Goal: Transaction & Acquisition: Download file/media

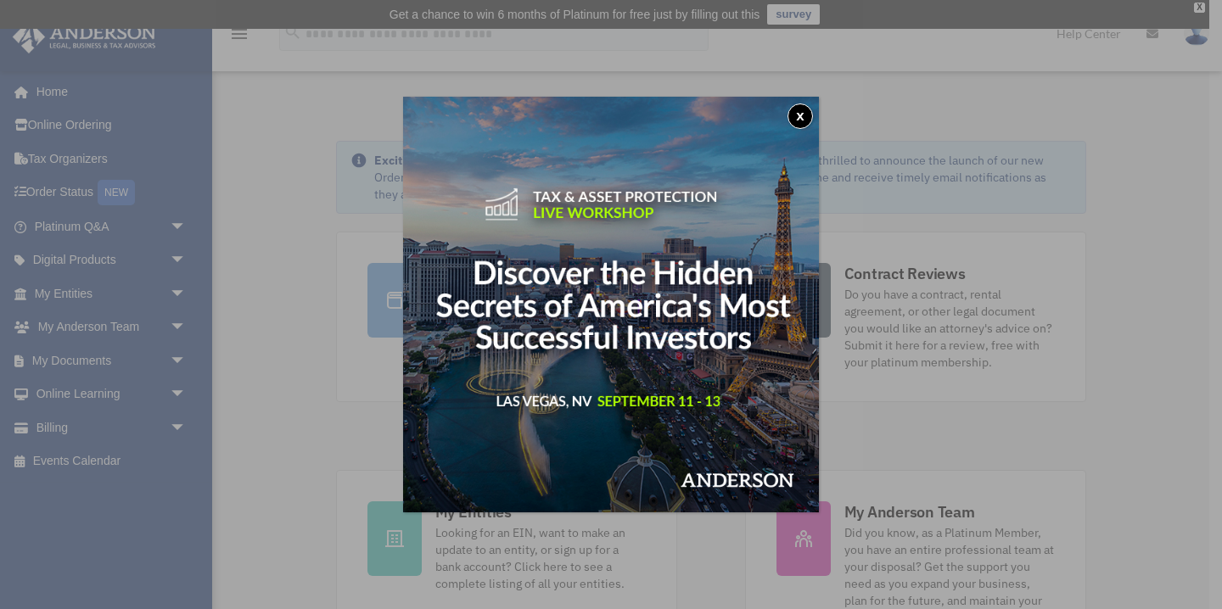
click at [799, 108] on button "x" at bounding box center [799, 115] width 25 height 25
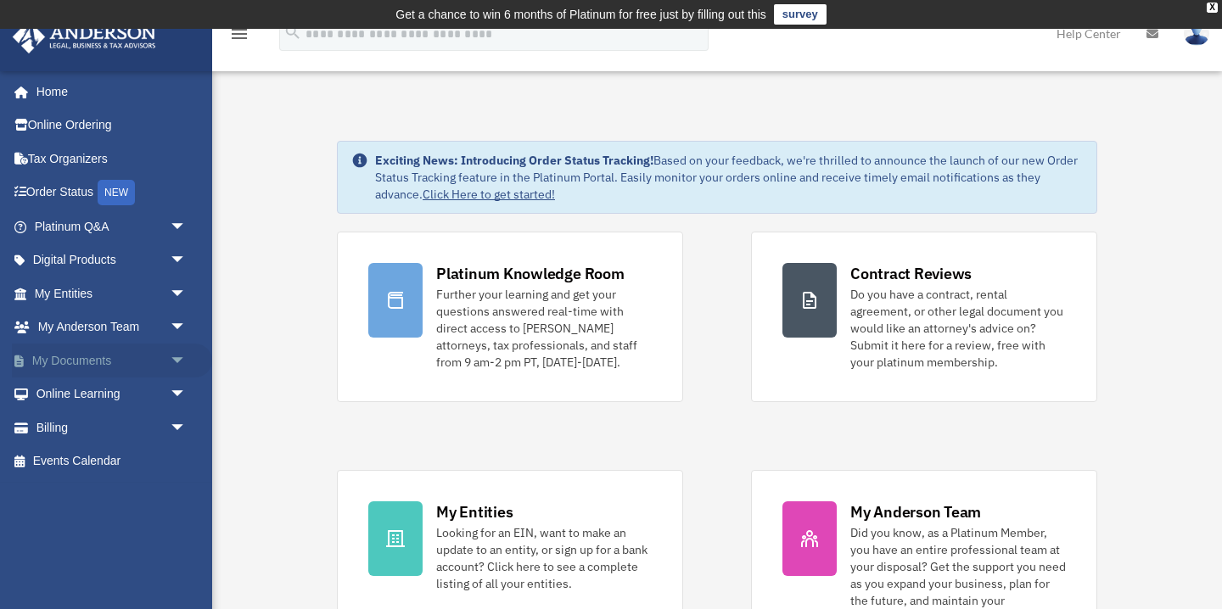
click at [92, 360] on link "My Documents arrow_drop_down" at bounding box center [112, 361] width 200 height 34
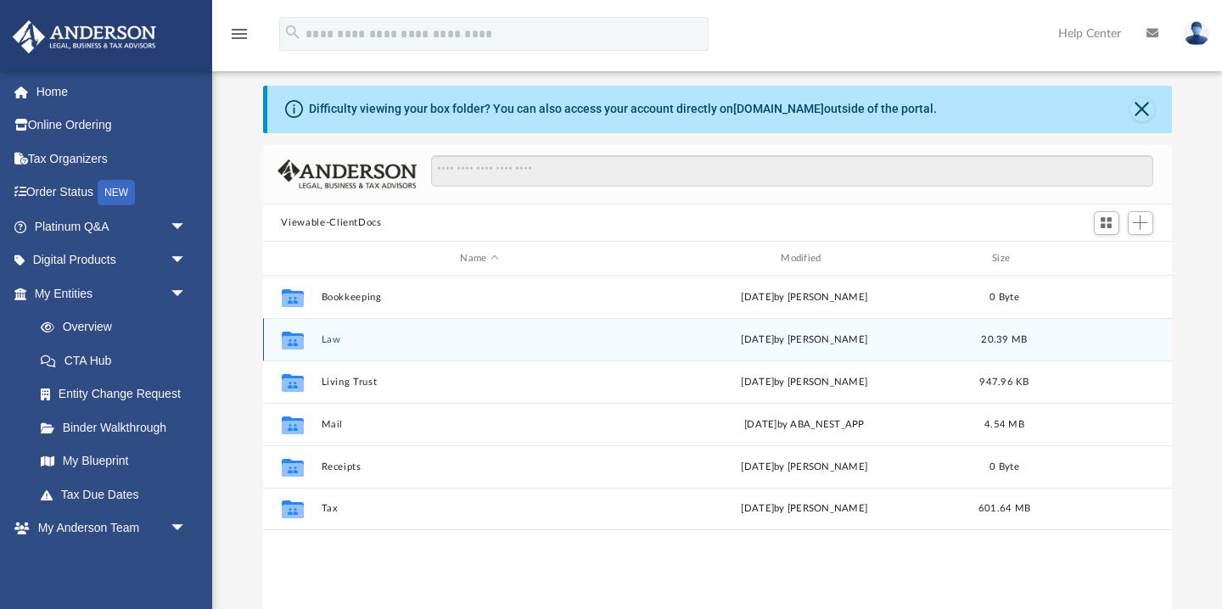
scroll to position [48, 0]
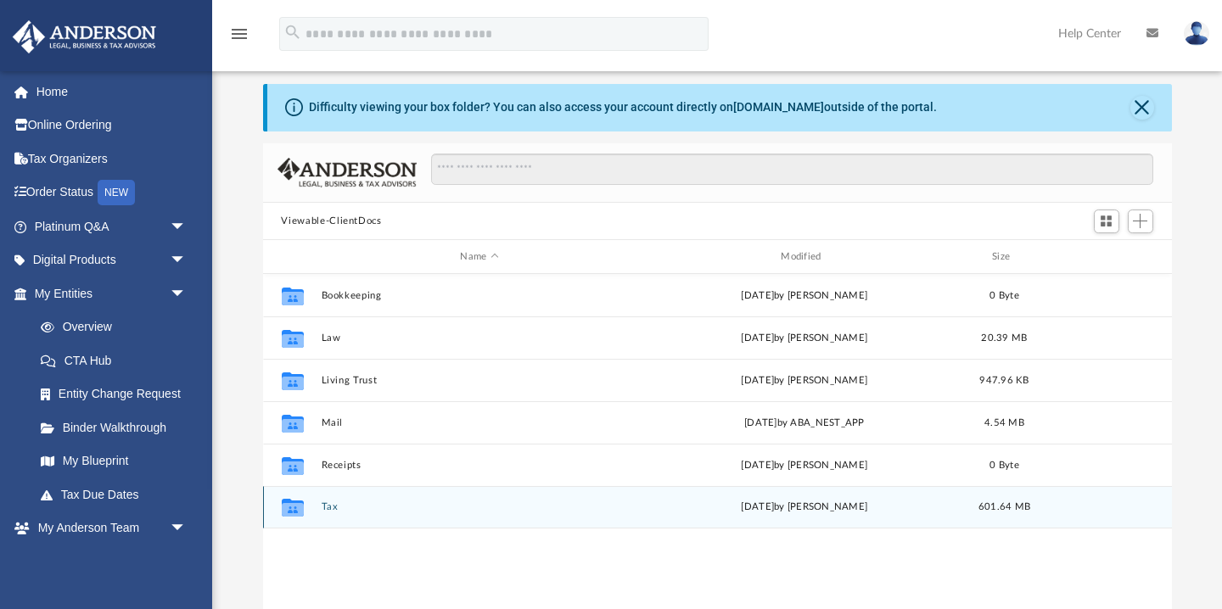
click at [306, 506] on div "Collaborated Folder" at bounding box center [292, 507] width 42 height 27
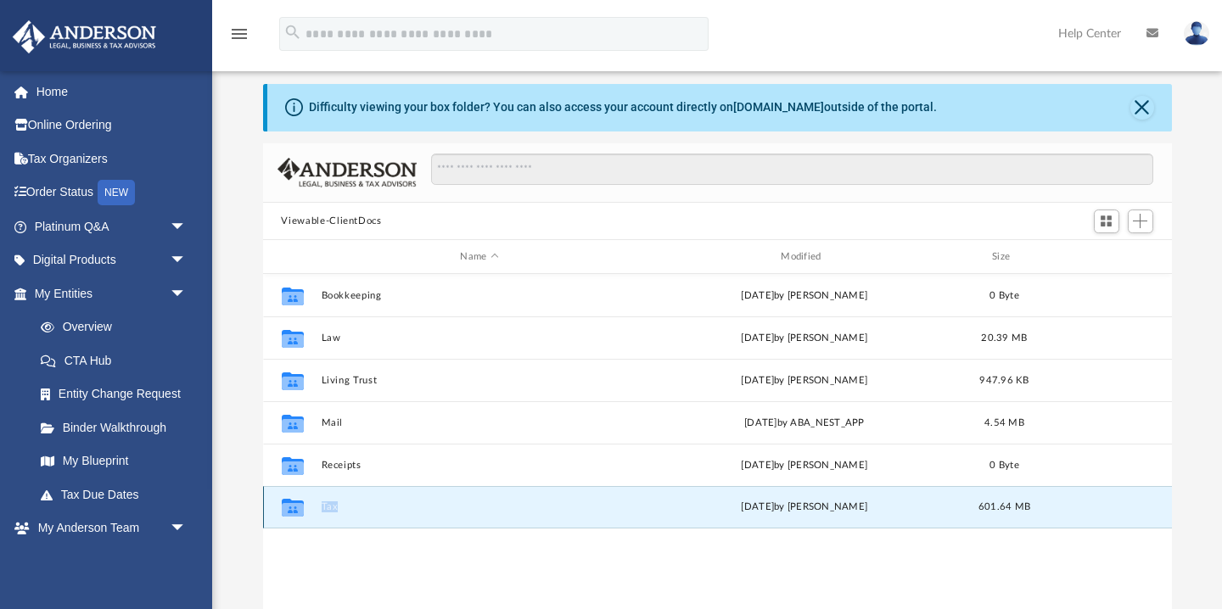
click at [306, 506] on div "Collaborated Folder" at bounding box center [292, 507] width 42 height 27
click at [287, 509] on icon "grid" at bounding box center [292, 510] width 22 height 14
click at [1138, 106] on button "Close" at bounding box center [1142, 108] width 24 height 24
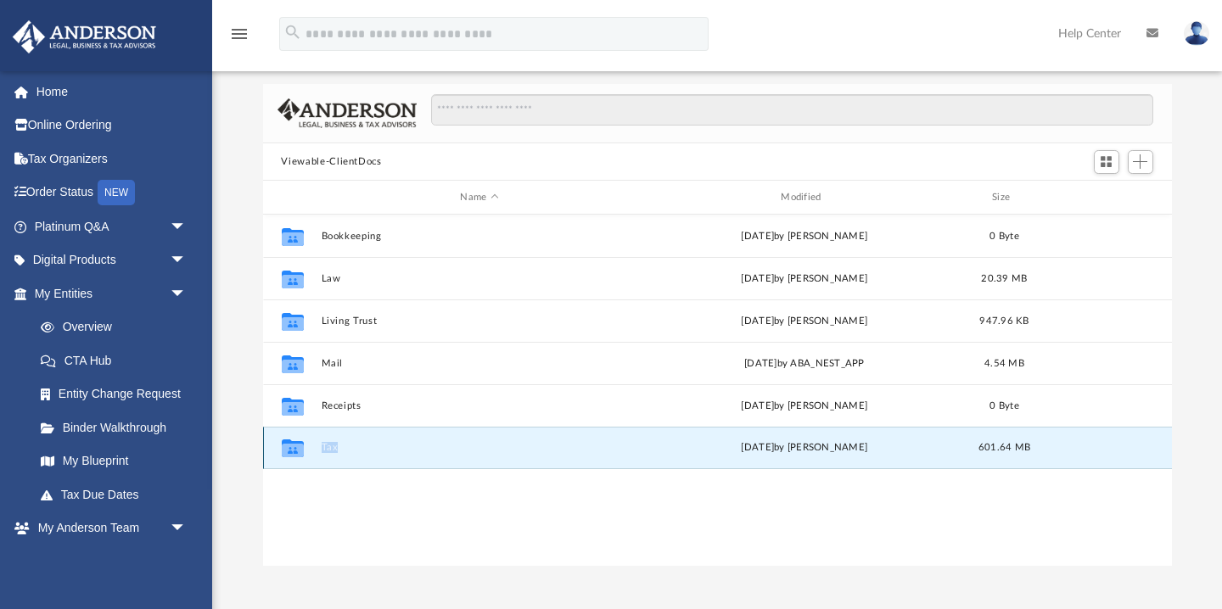
click at [385, 458] on div "Collaborated Folder Tax [DATE] by [PERSON_NAME] 601.64 MB" at bounding box center [717, 448] width 909 height 42
click at [288, 449] on icon "grid" at bounding box center [292, 451] width 22 height 14
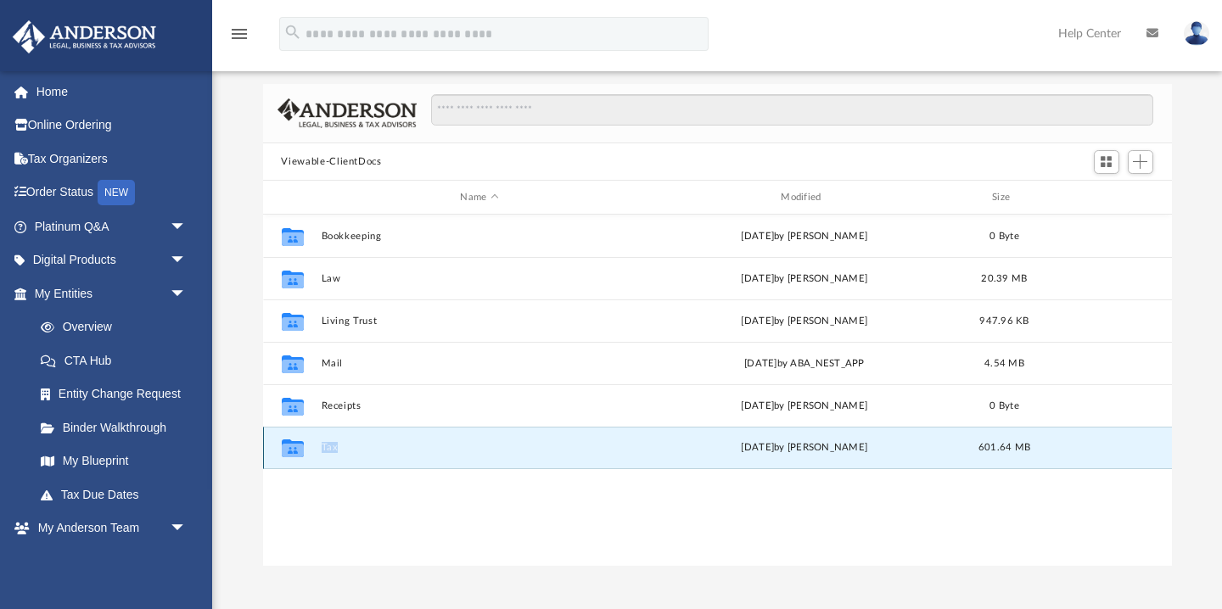
click at [288, 449] on icon "grid" at bounding box center [292, 451] width 22 height 14
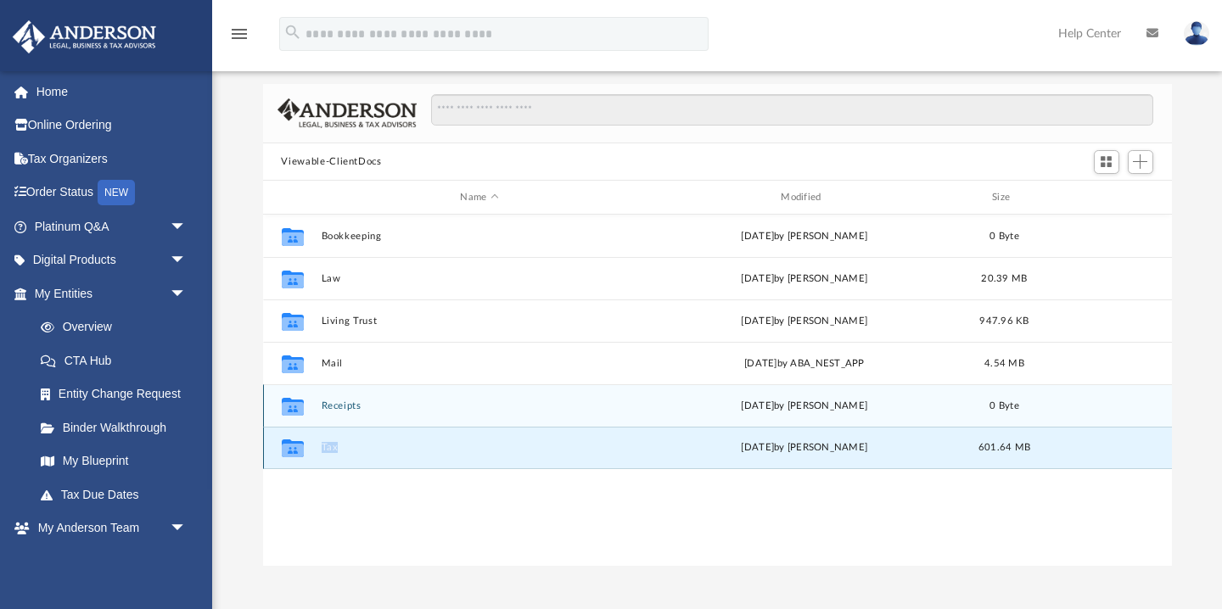
scroll to position [0, 0]
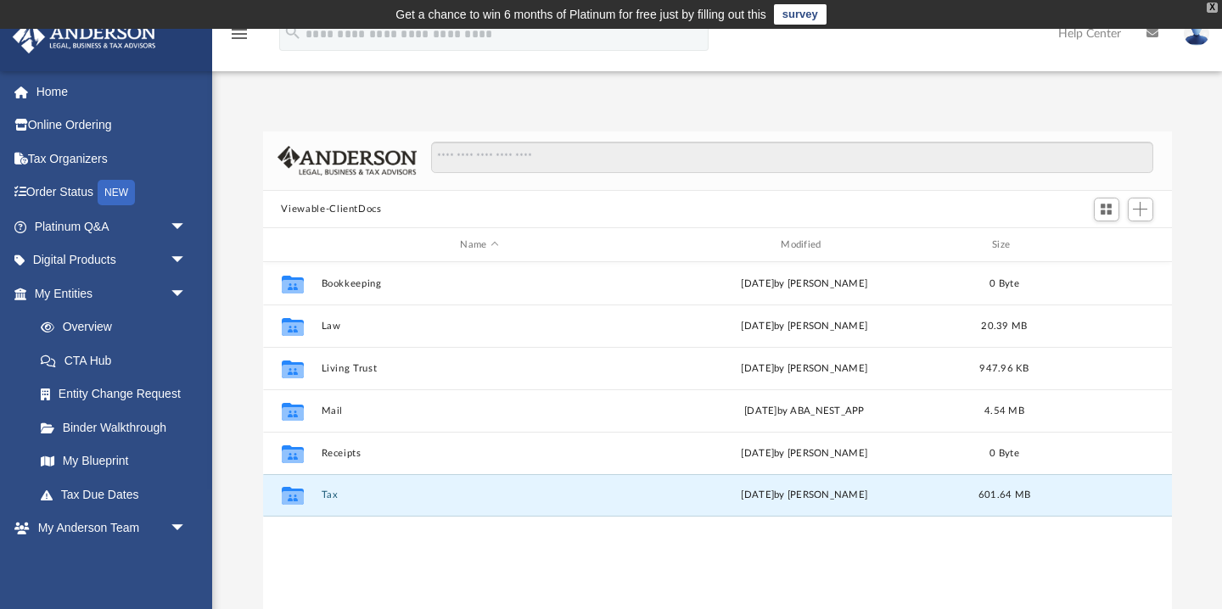
click at [1215, 9] on div "X" at bounding box center [1211, 8] width 11 height 10
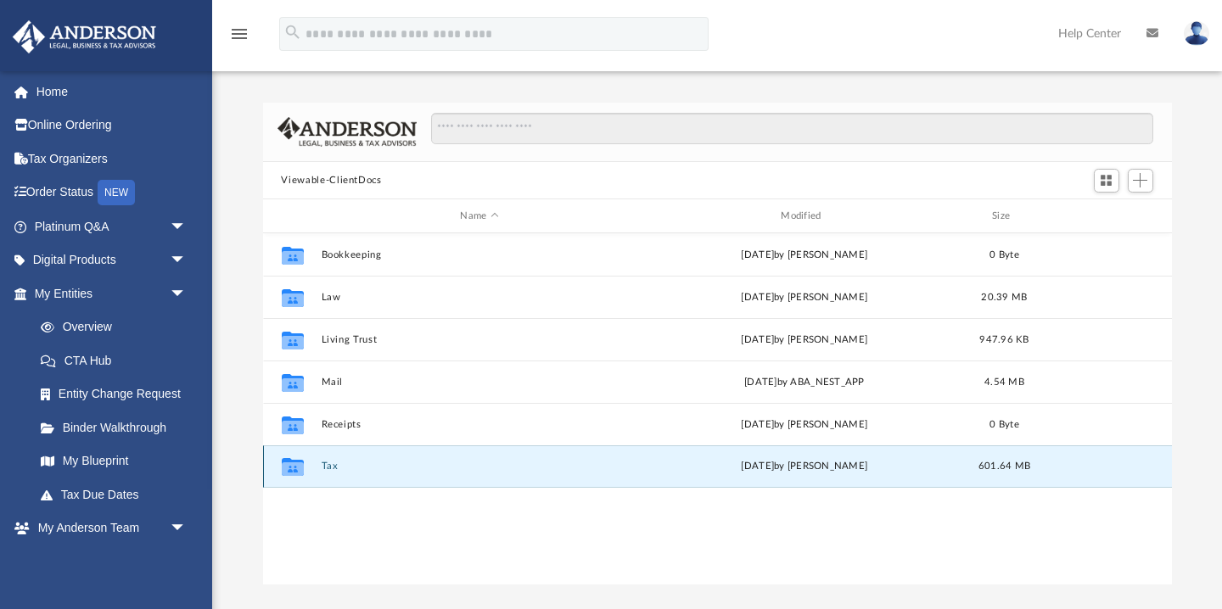
click at [299, 469] on icon "grid" at bounding box center [292, 469] width 22 height 14
click at [341, 463] on button "Tax" at bounding box center [479, 466] width 317 height 11
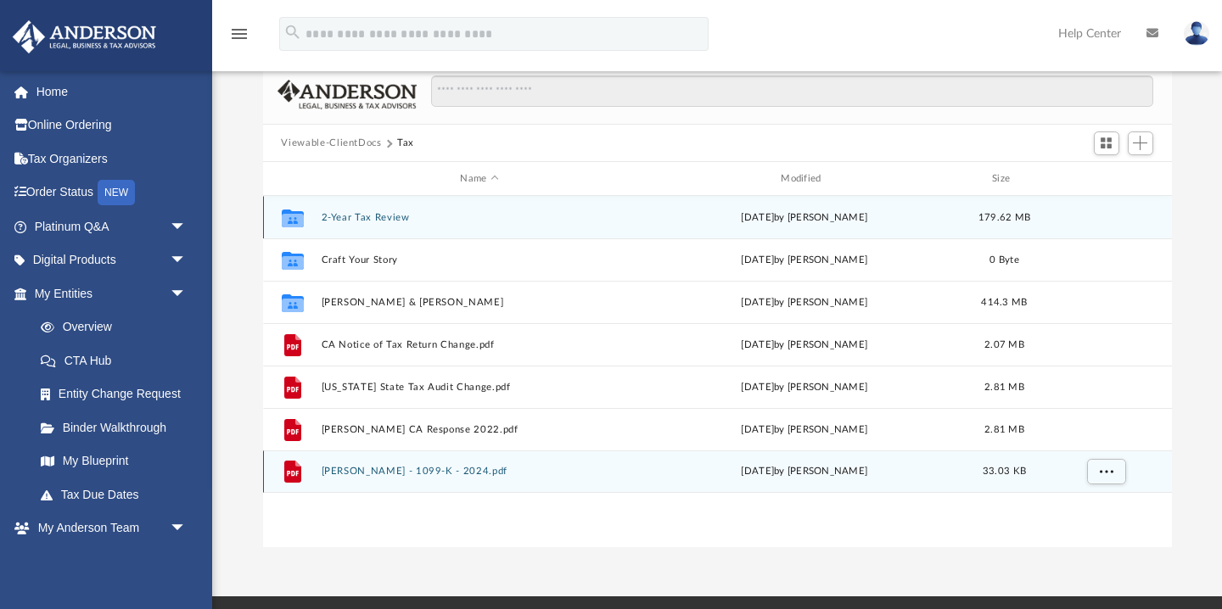
scroll to position [38, 0]
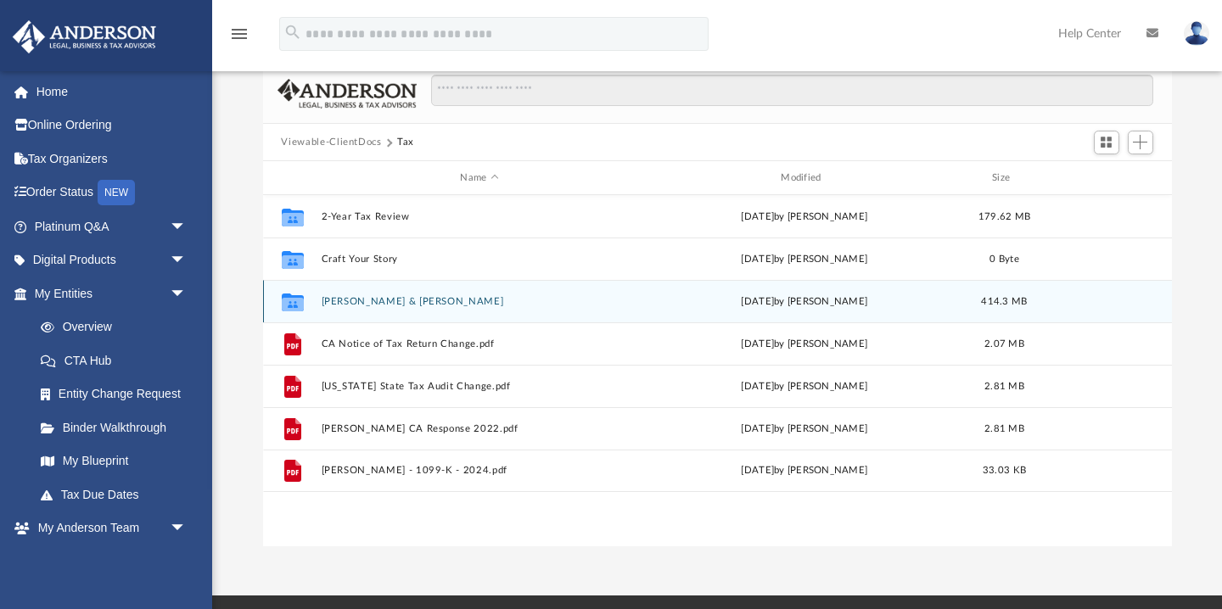
click at [410, 302] on button "[PERSON_NAME] & [PERSON_NAME]" at bounding box center [479, 301] width 317 height 11
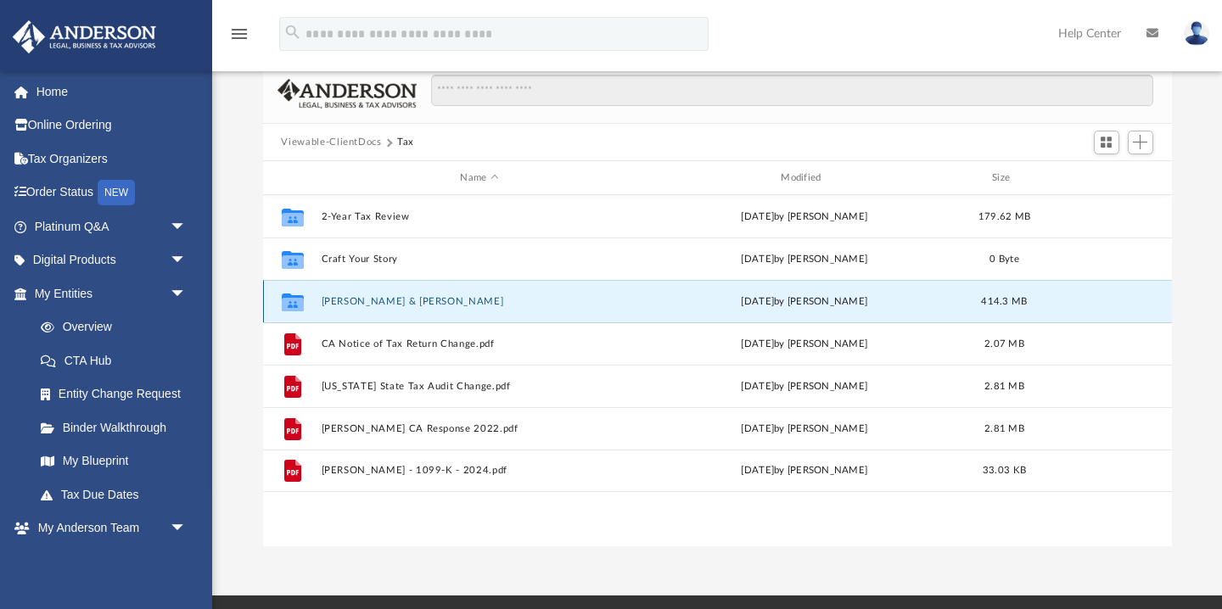
click at [410, 302] on button "[PERSON_NAME] & [PERSON_NAME]" at bounding box center [479, 301] width 317 height 11
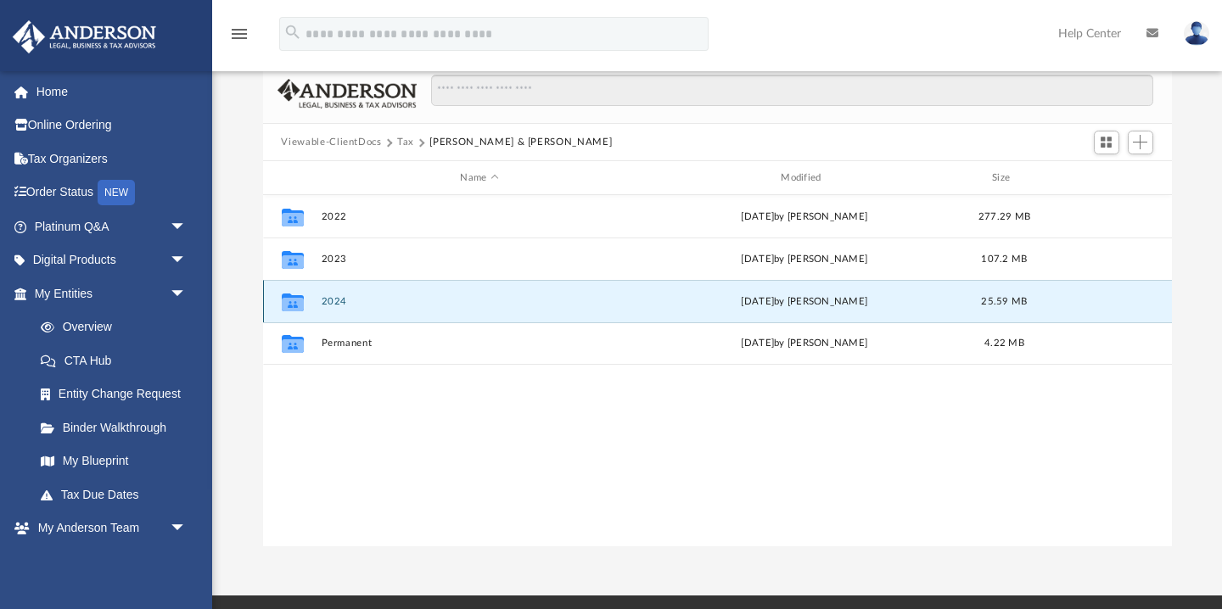
click at [335, 299] on button "2024" at bounding box center [479, 301] width 317 height 11
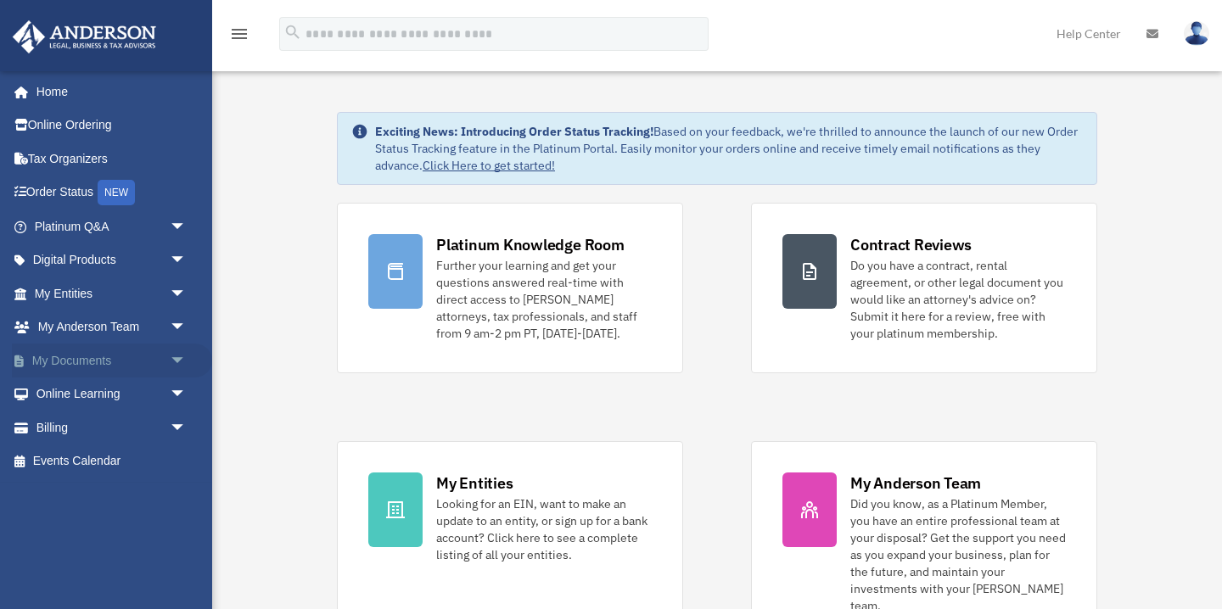
click at [75, 361] on link "My Documents arrow_drop_down" at bounding box center [112, 361] width 200 height 34
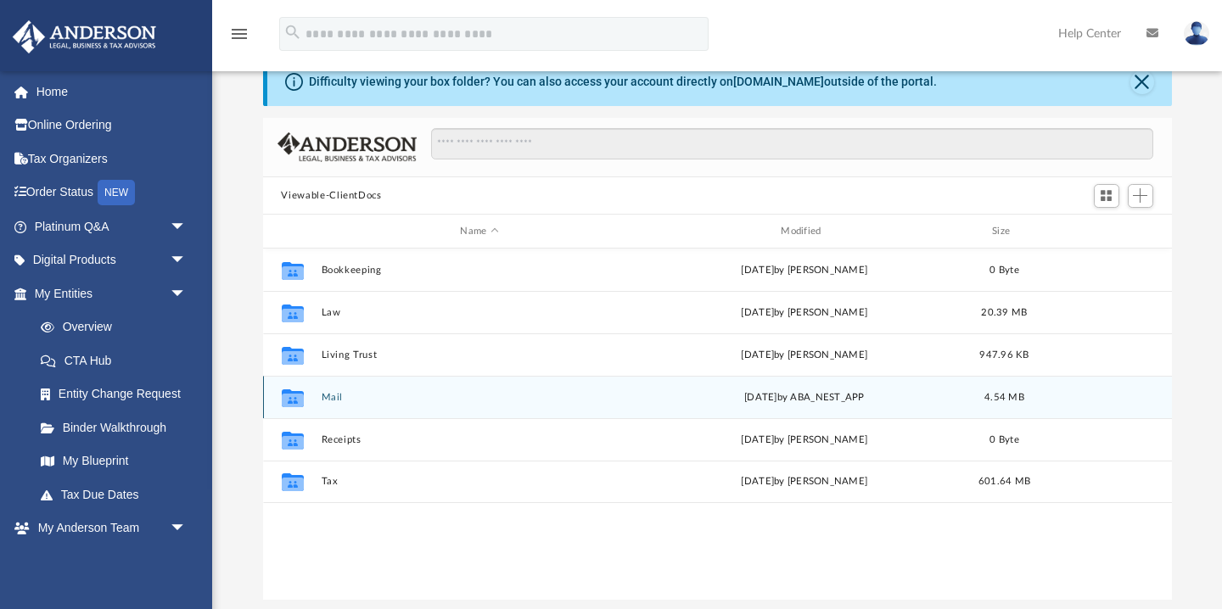
scroll to position [46, 0]
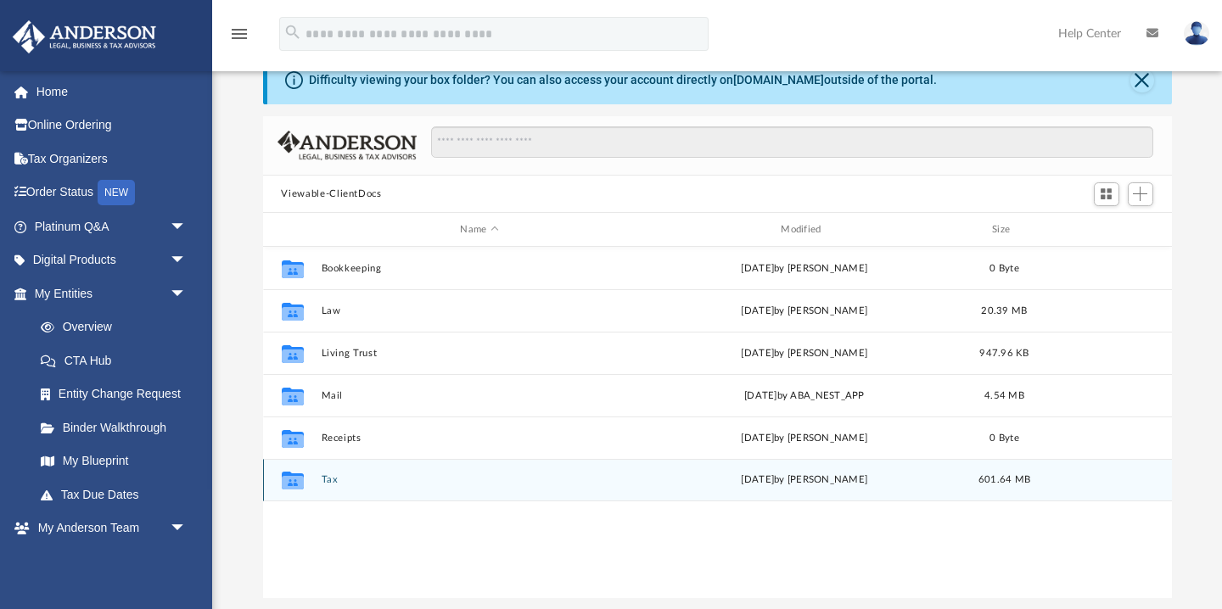
click at [287, 477] on icon "grid" at bounding box center [292, 483] width 22 height 14
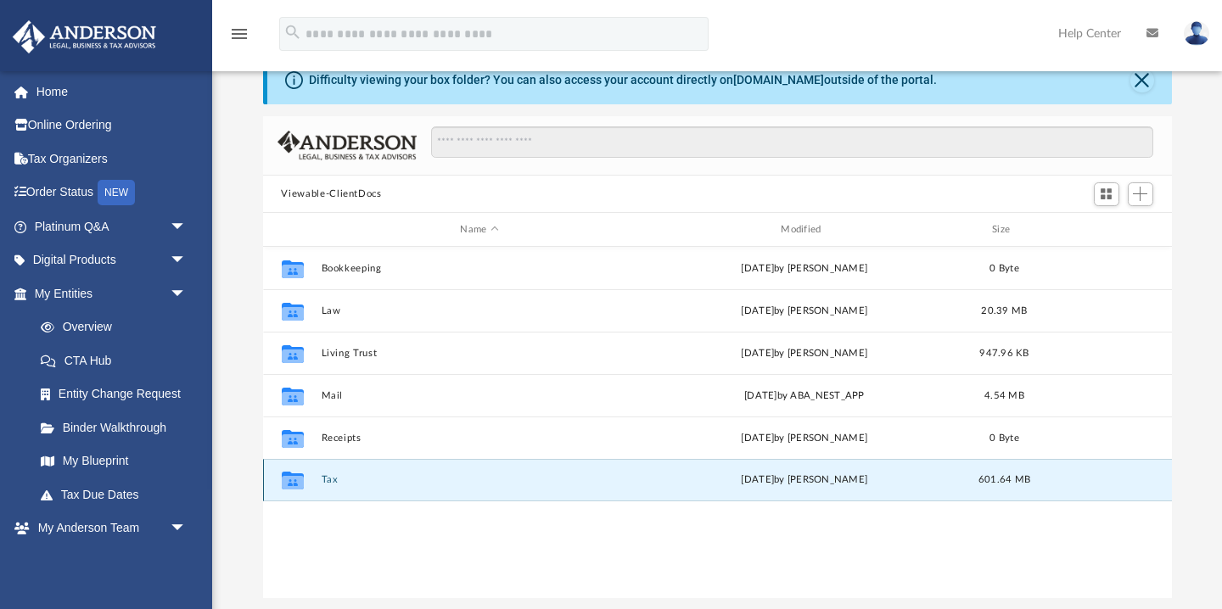
click at [287, 477] on icon "grid" at bounding box center [292, 483] width 22 height 14
click at [1141, 77] on button "Close" at bounding box center [1142, 81] width 24 height 24
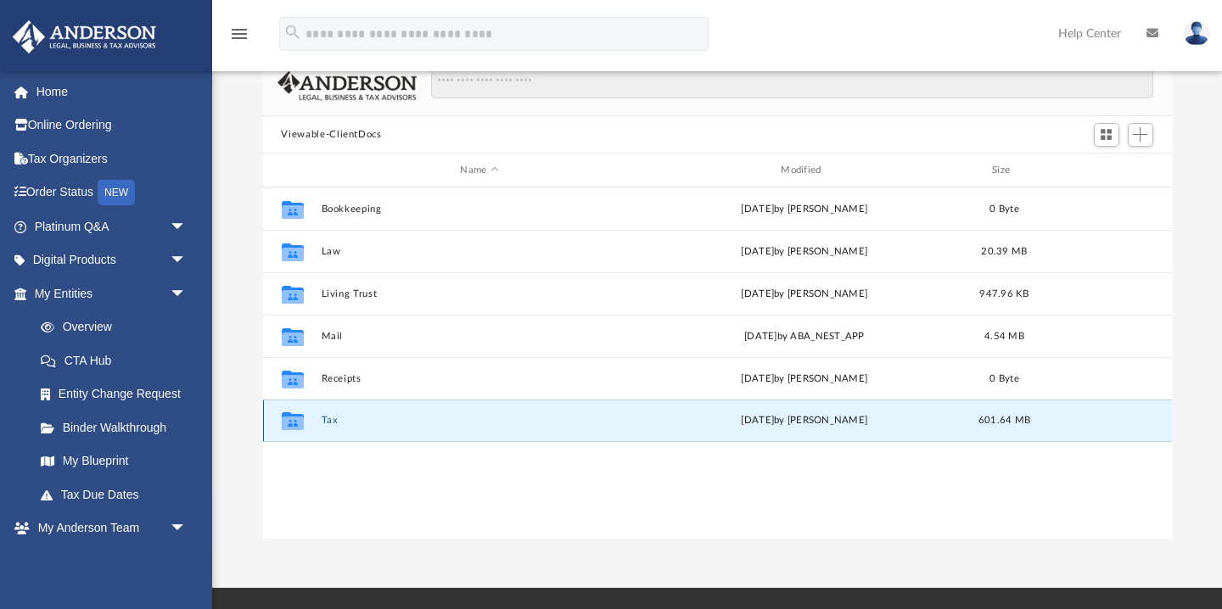
click at [294, 421] on icon "grid" at bounding box center [292, 424] width 22 height 14
click at [398, 417] on button "Tax" at bounding box center [479, 421] width 317 height 11
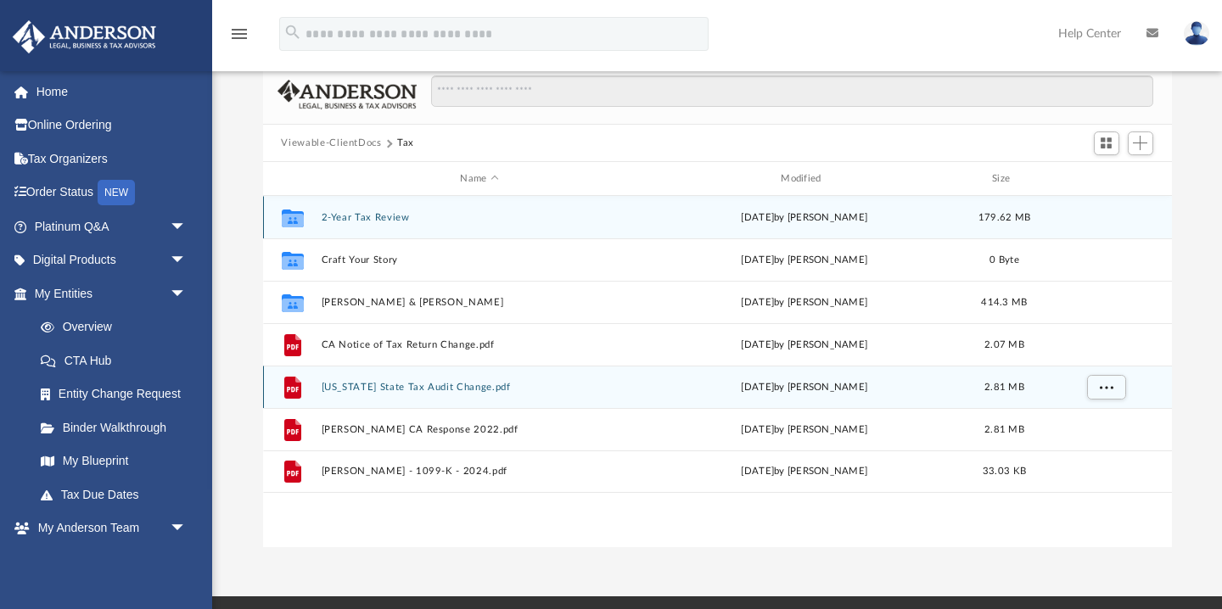
scroll to position [40, 0]
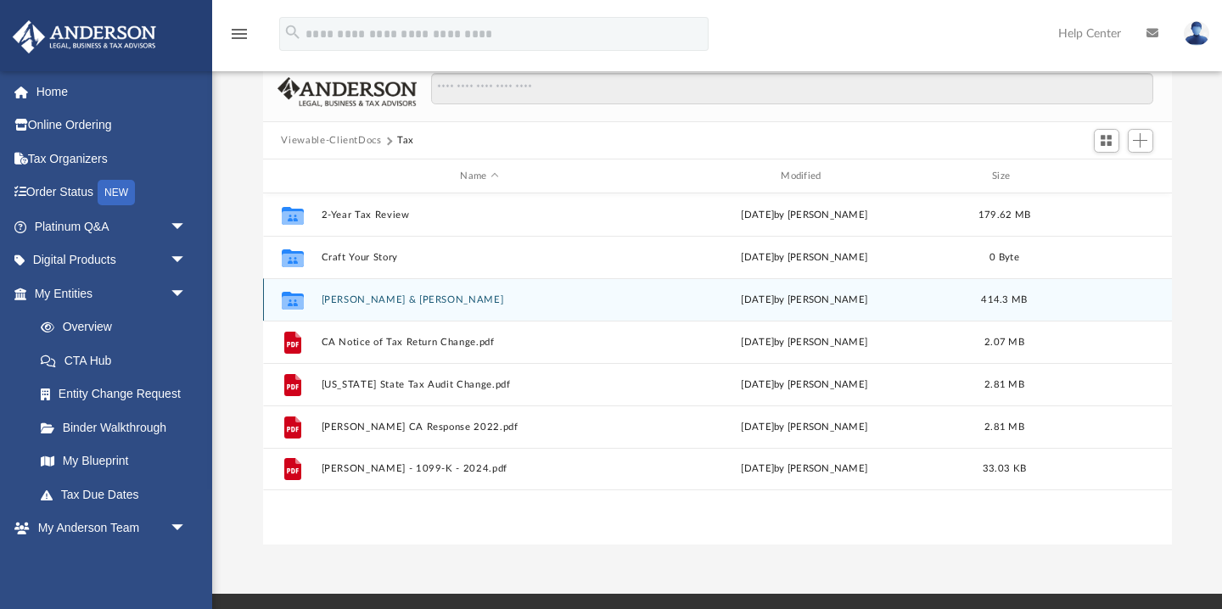
click at [293, 299] on icon "grid" at bounding box center [292, 303] width 22 height 14
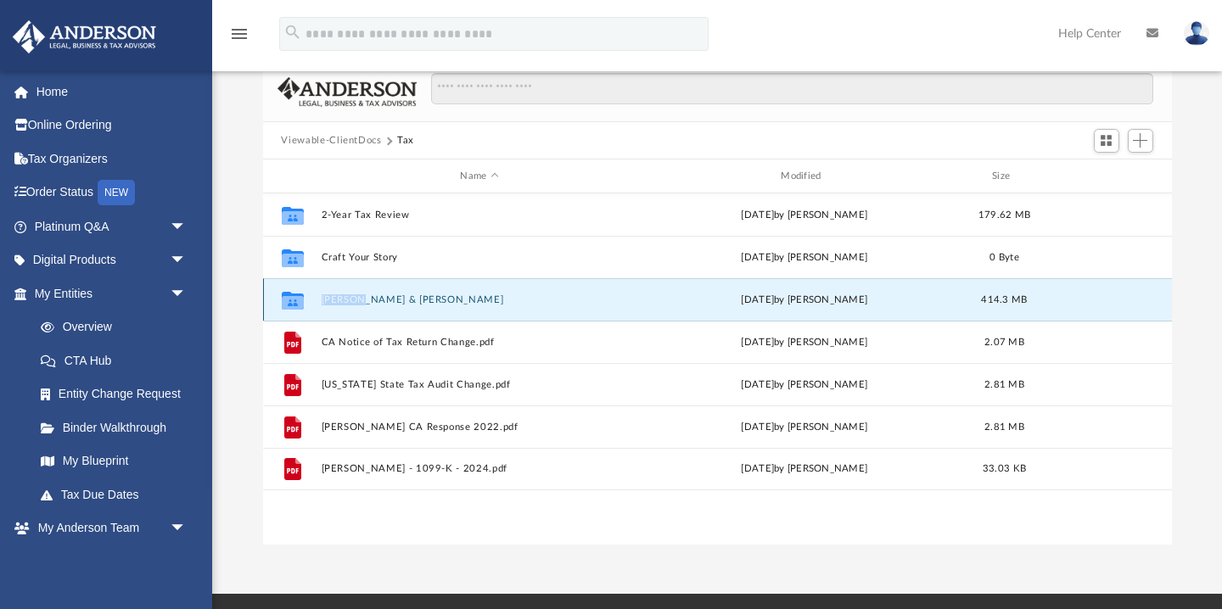
click at [293, 299] on icon "grid" at bounding box center [292, 303] width 22 height 14
click at [484, 298] on button "[PERSON_NAME] & [PERSON_NAME]" at bounding box center [479, 299] width 317 height 11
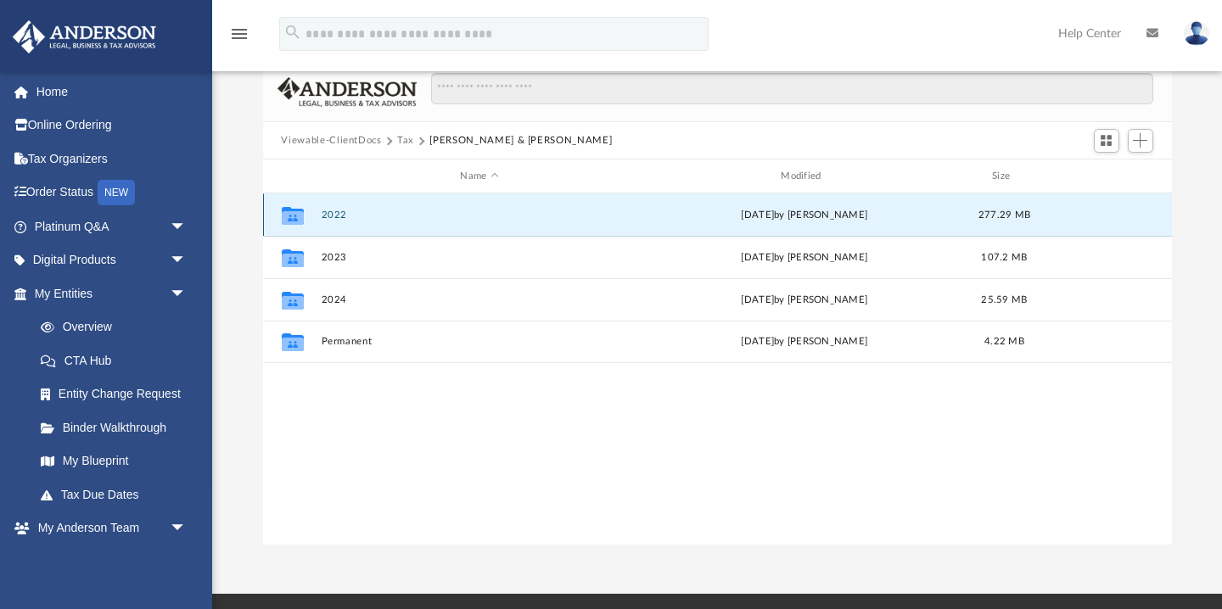
click at [352, 216] on button "2022" at bounding box center [479, 215] width 317 height 11
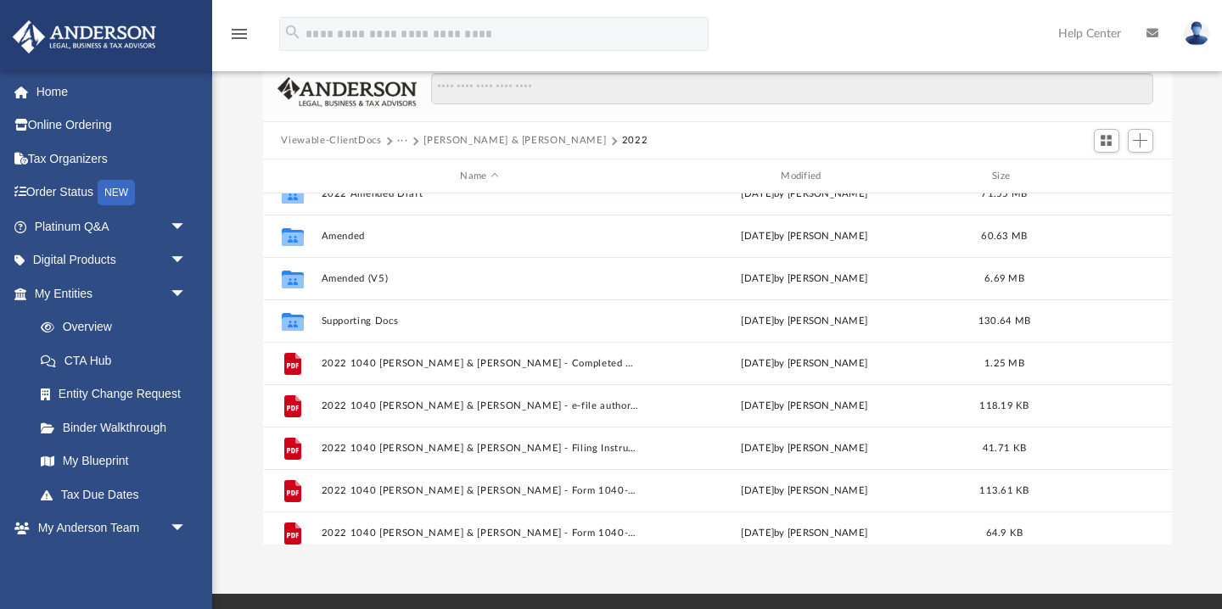
scroll to position [0, 0]
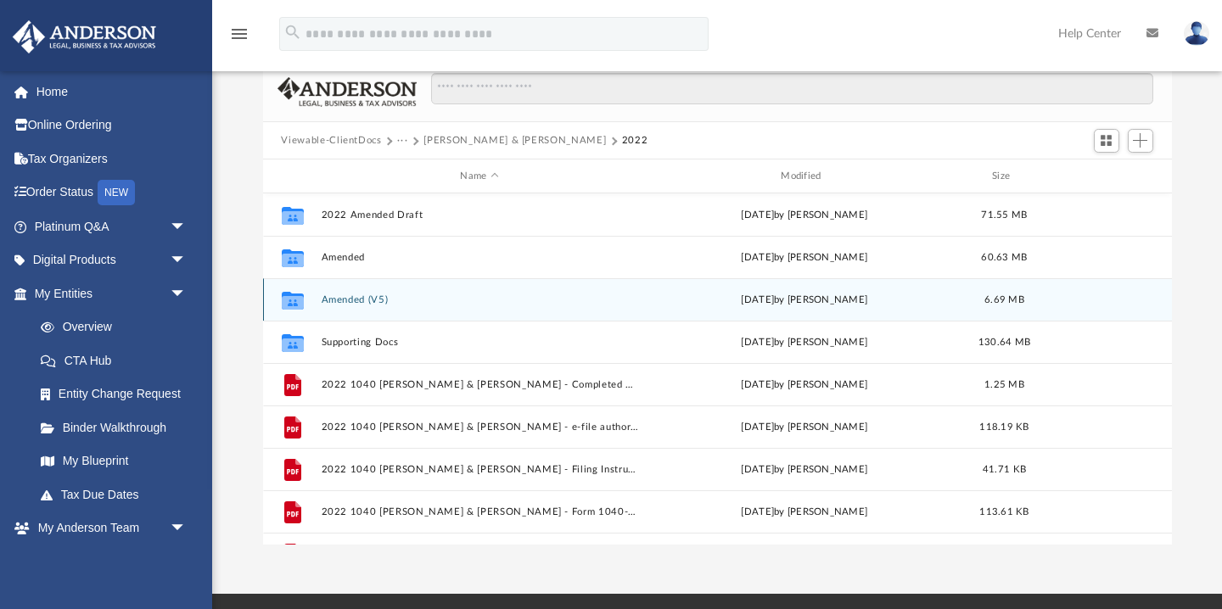
click at [288, 299] on icon "grid" at bounding box center [292, 301] width 22 height 18
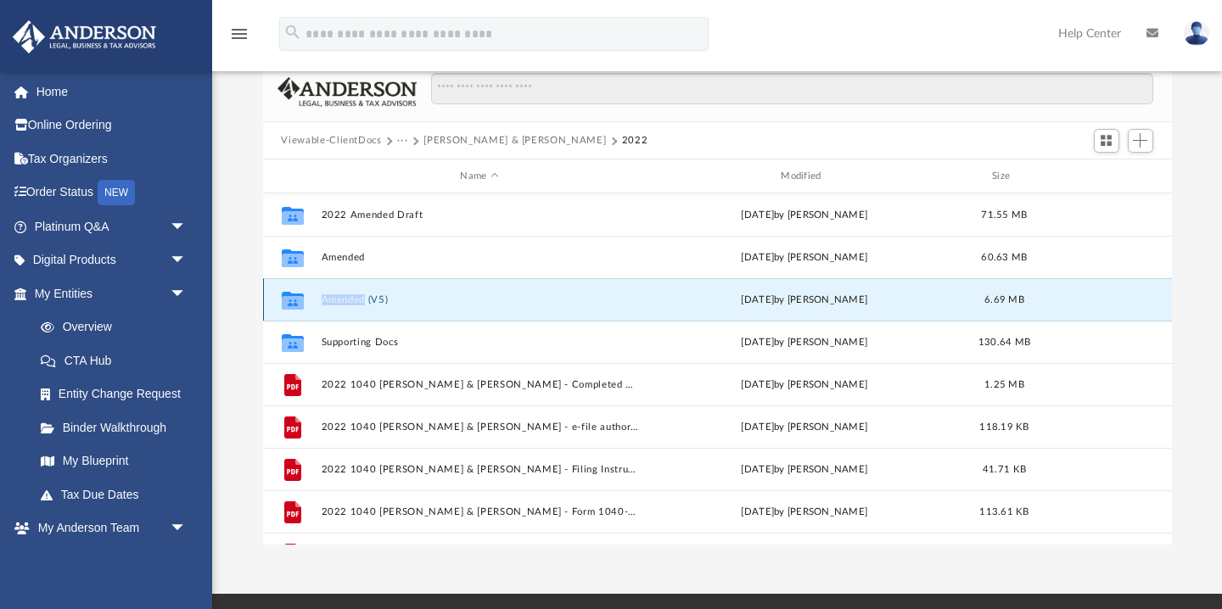
click at [447, 303] on button "Amended (V5)" at bounding box center [479, 299] width 317 height 11
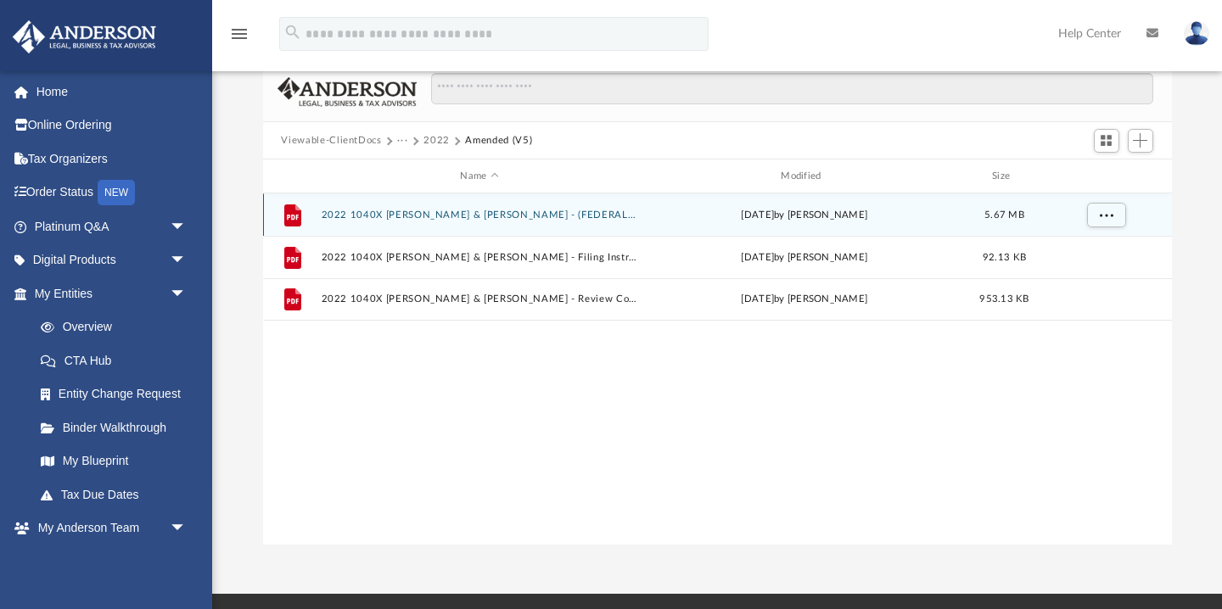
click at [573, 216] on button "2022 1040X [PERSON_NAME] & [PERSON_NAME] - (FEDERAL) Print, Sign, & Mail.pdf" at bounding box center [479, 215] width 317 height 11
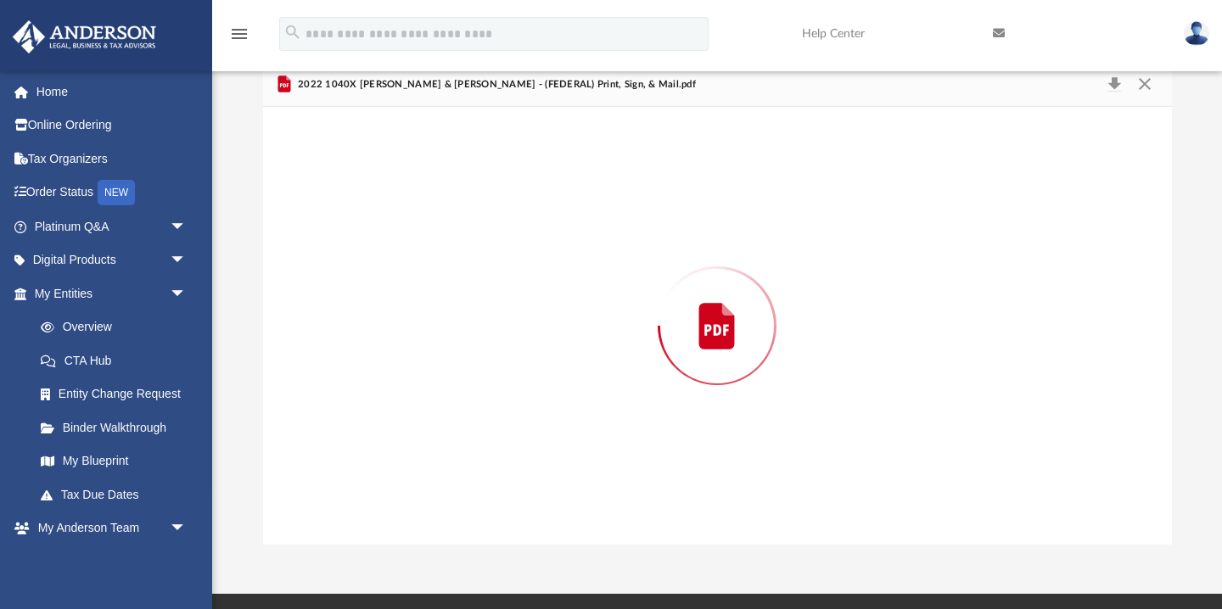
click at [573, 216] on div "Preview" at bounding box center [717, 326] width 909 height 438
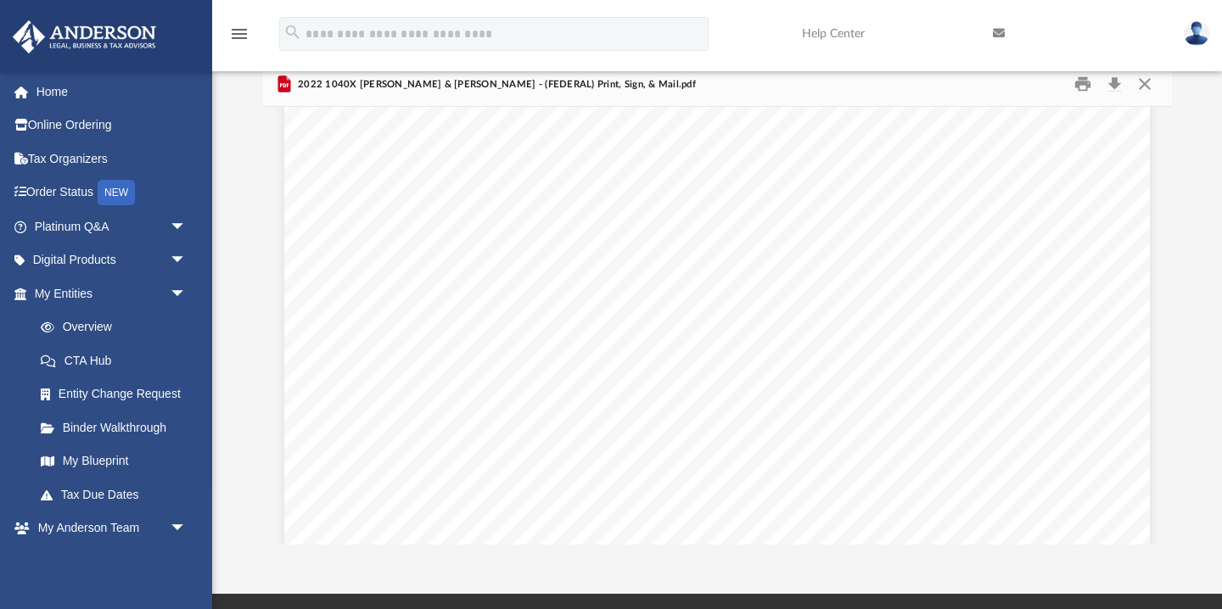
scroll to position [1214, 0]
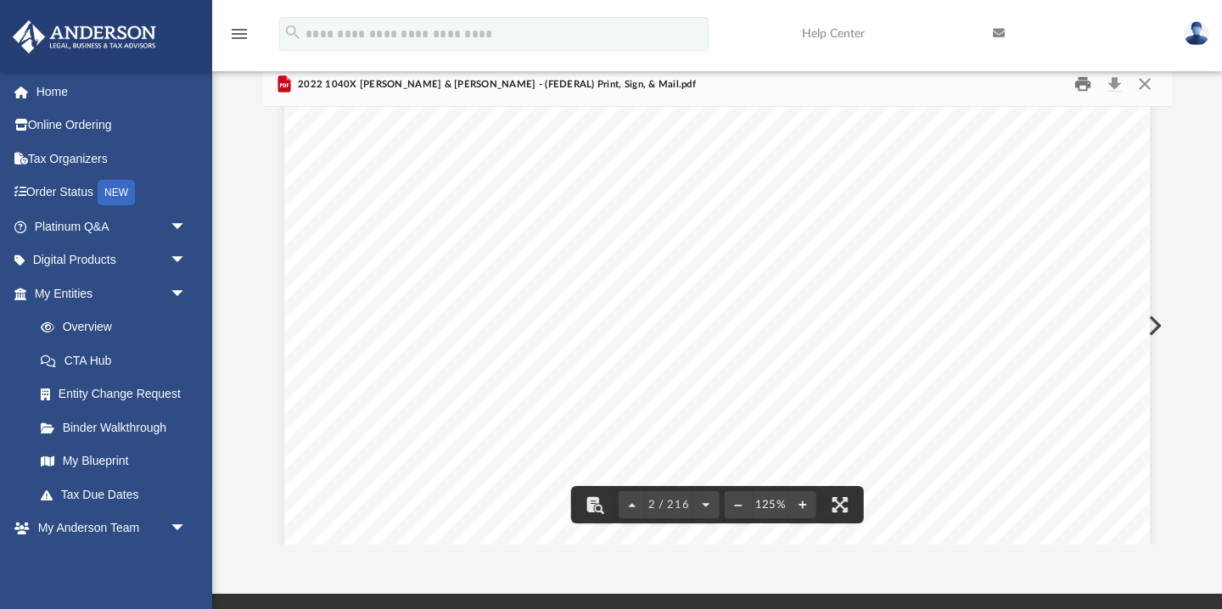
click at [1082, 82] on button "Print" at bounding box center [1082, 84] width 34 height 26
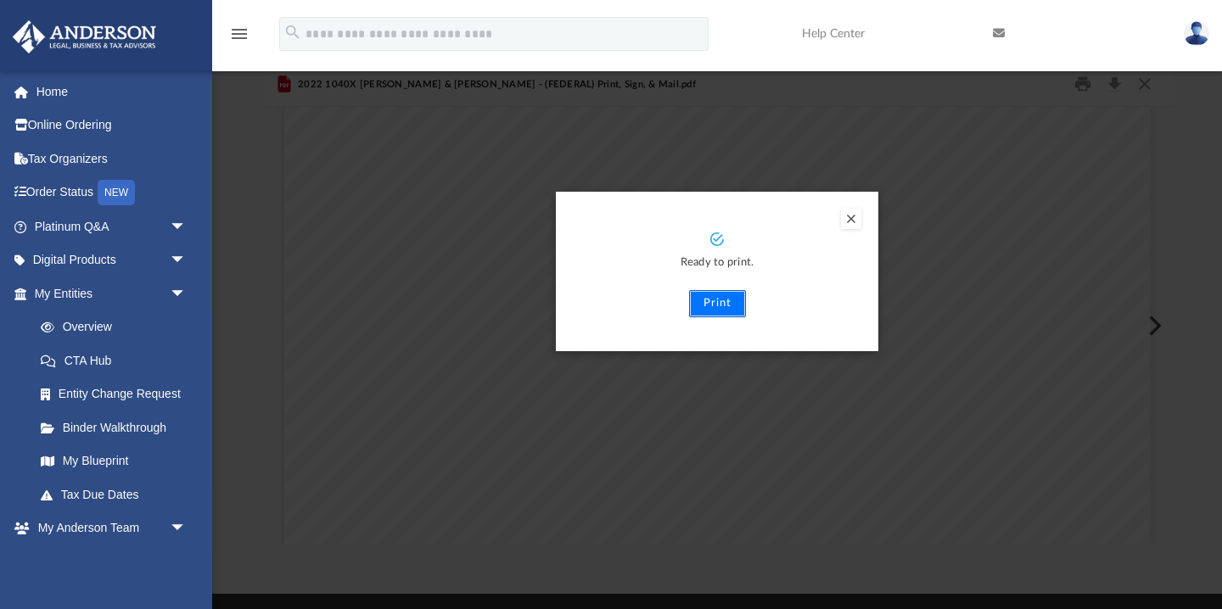
click at [715, 305] on button "Print" at bounding box center [717, 303] width 57 height 27
